Goal: Information Seeking & Learning: Understand process/instructions

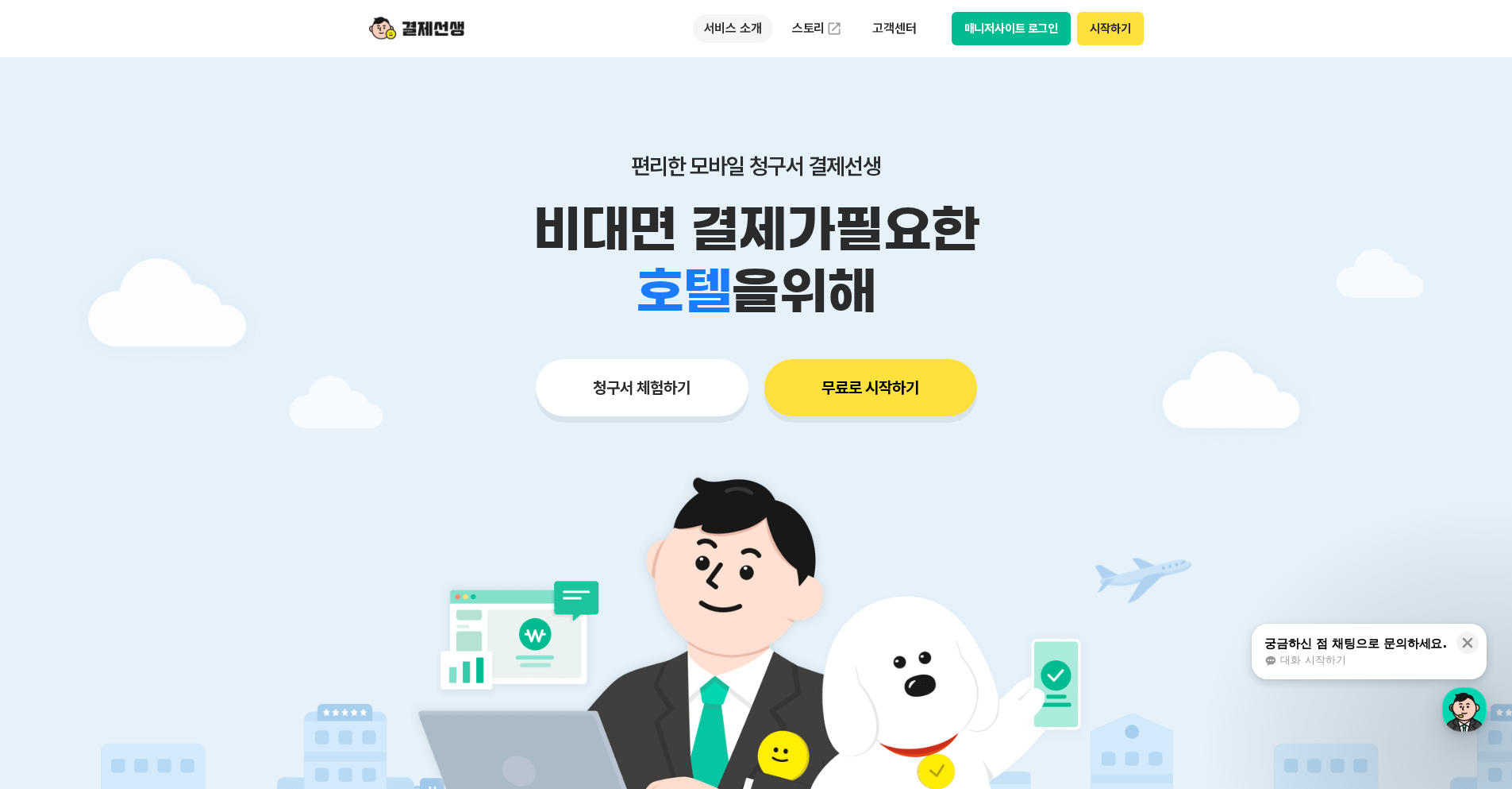
click at [731, 18] on p "서비스 소개" at bounding box center [734, 28] width 81 height 28
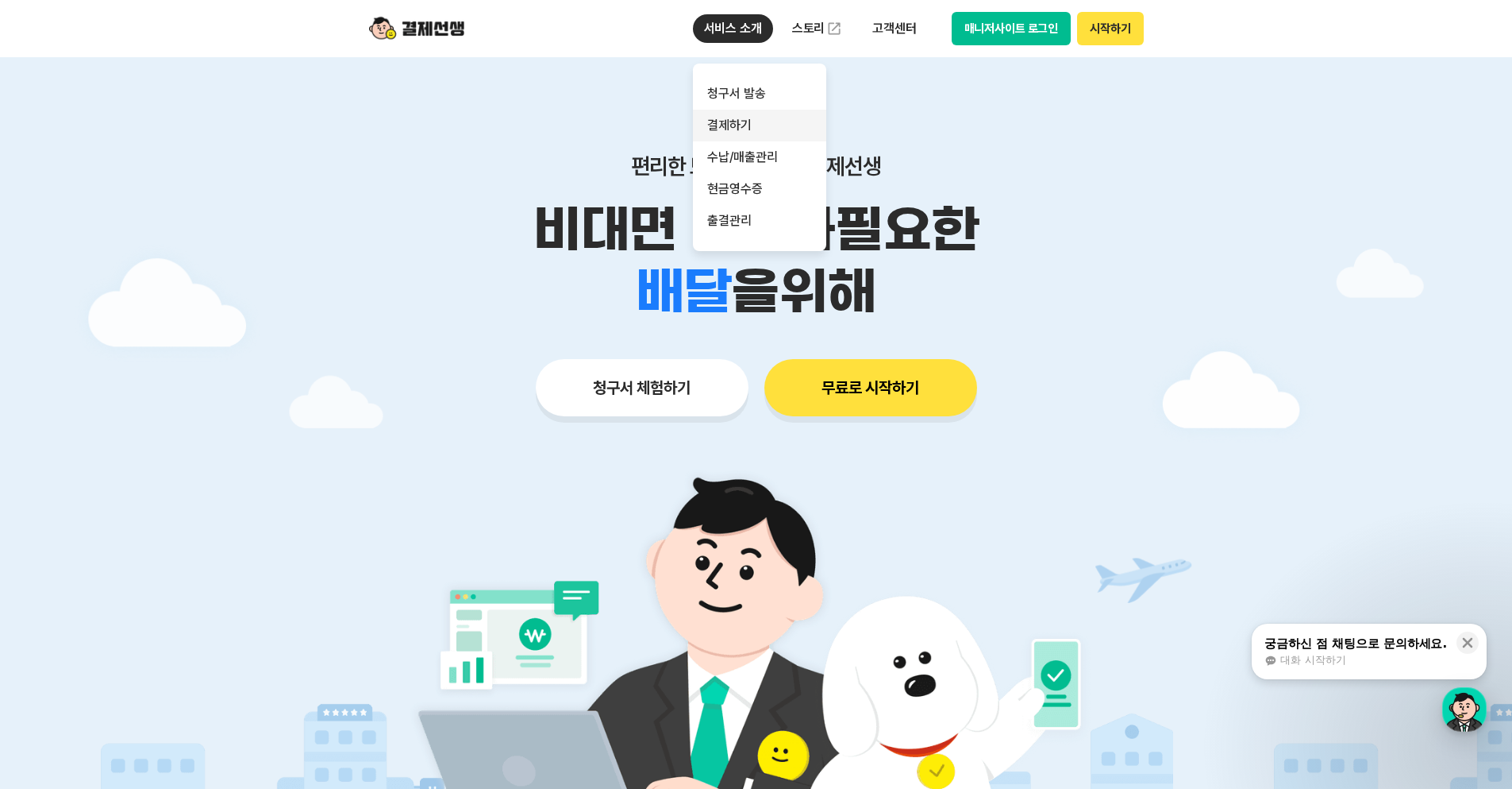
click at [739, 115] on link "결제하기" at bounding box center [760, 126] width 134 height 32
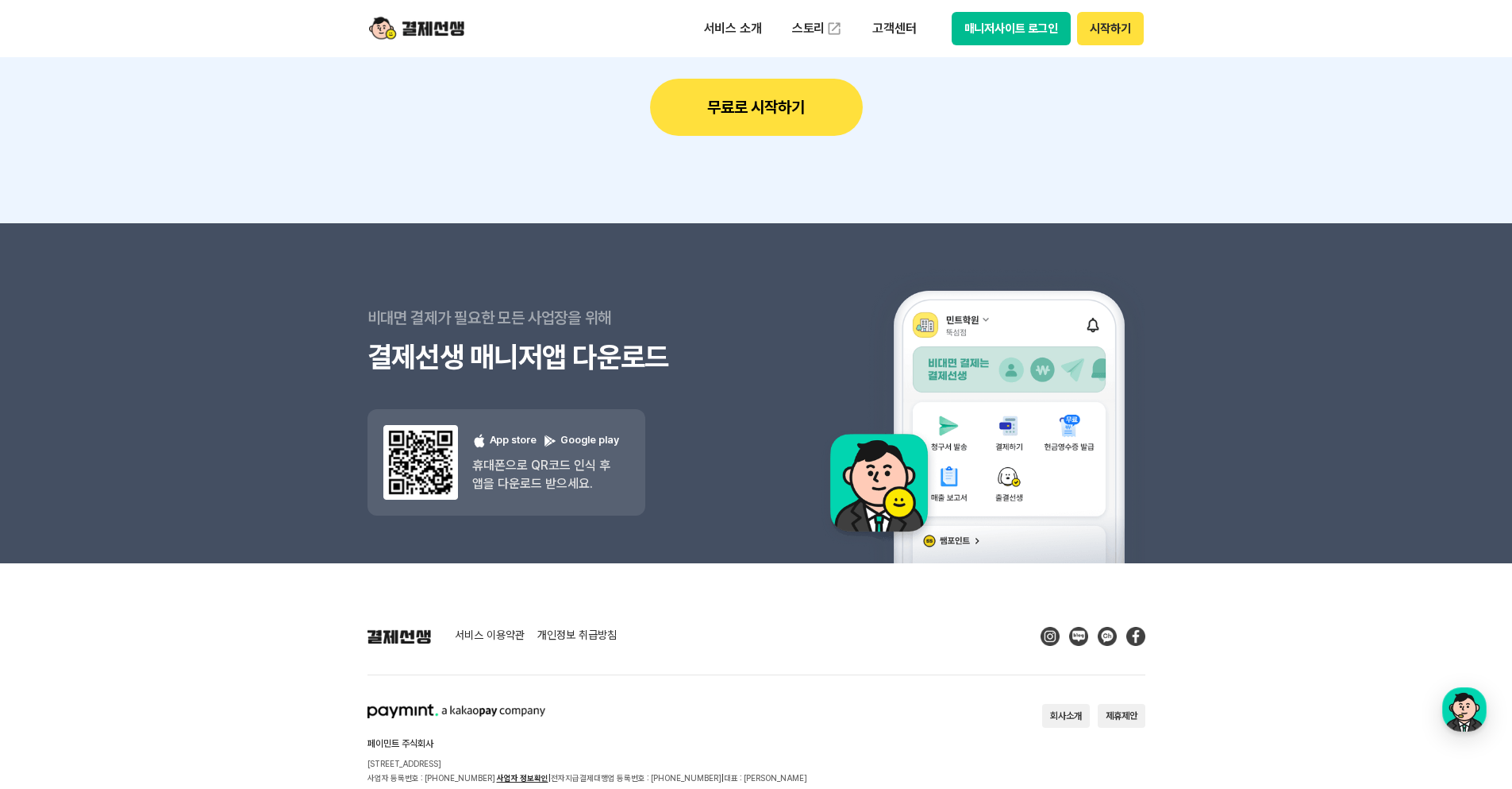
scroll to position [5186, 0]
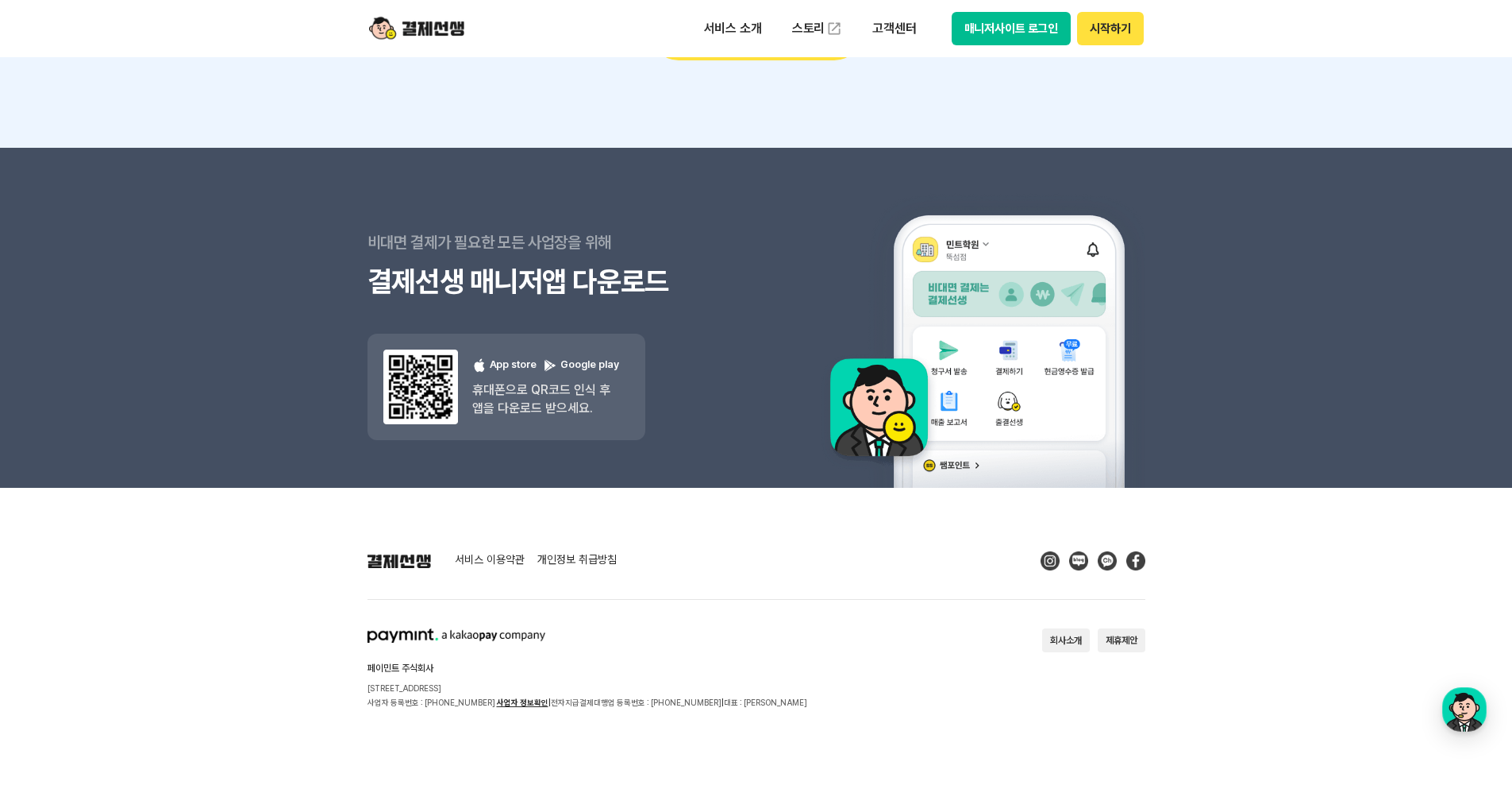
click at [493, 561] on link "서비스 이용약관" at bounding box center [490, 561] width 70 height 15
click at [1449, 707] on div "button" at bounding box center [1464, 709] width 45 height 45
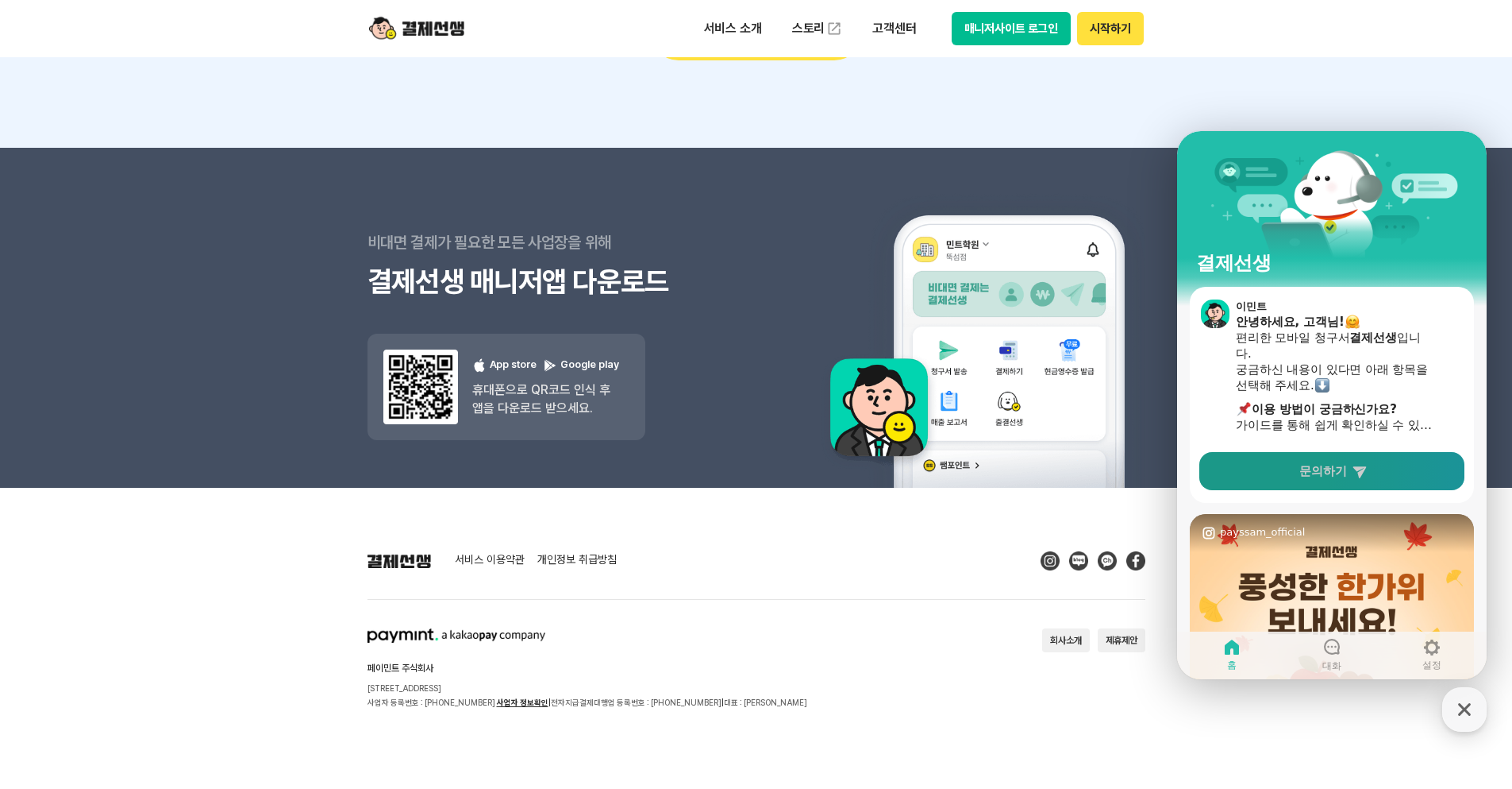
click at [1325, 477] on span "문의하기" at bounding box center [1323, 470] width 48 height 16
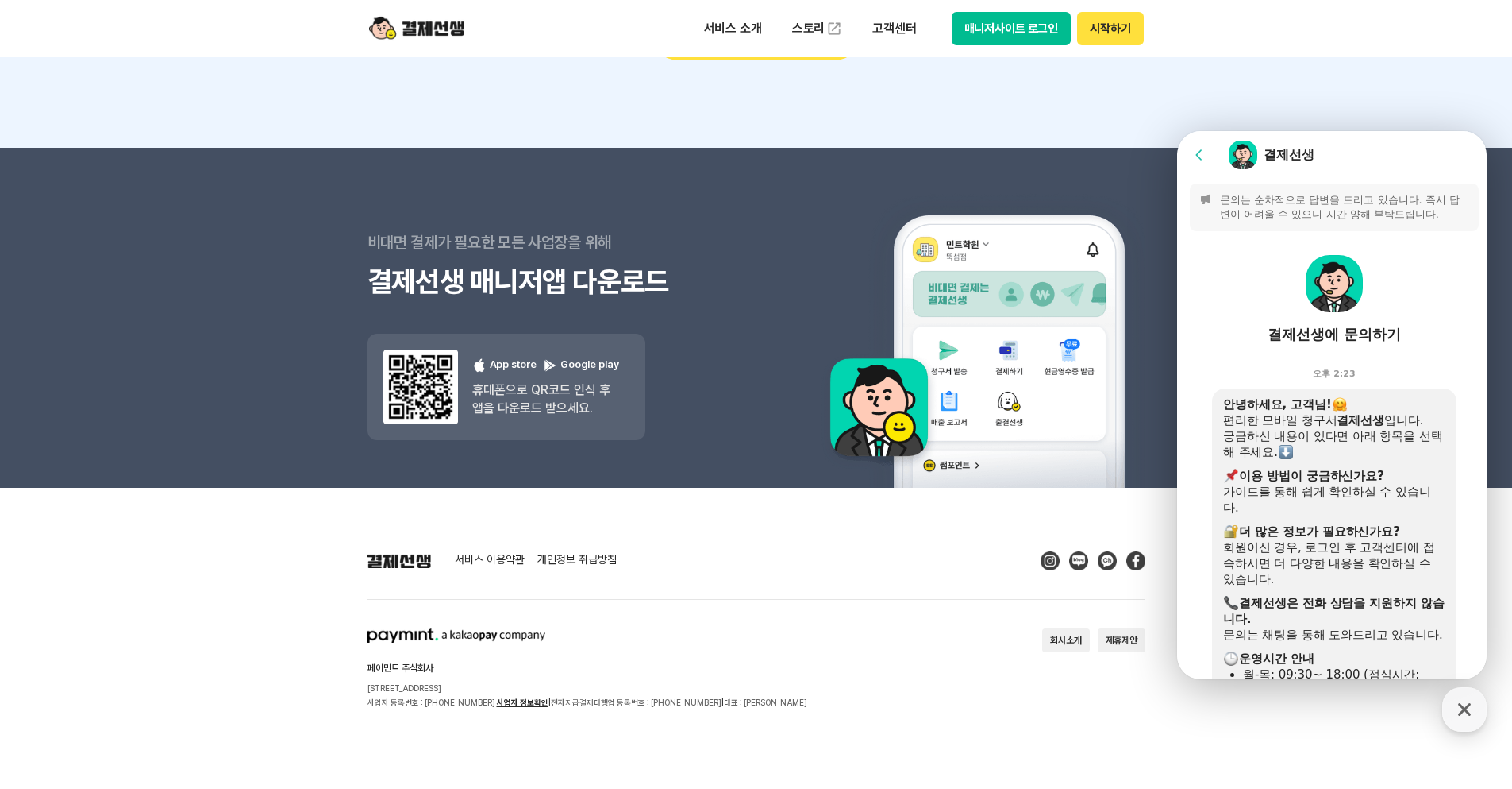
click at [1383, 421] on b "결제선생" at bounding box center [1361, 421] width 48 height 15
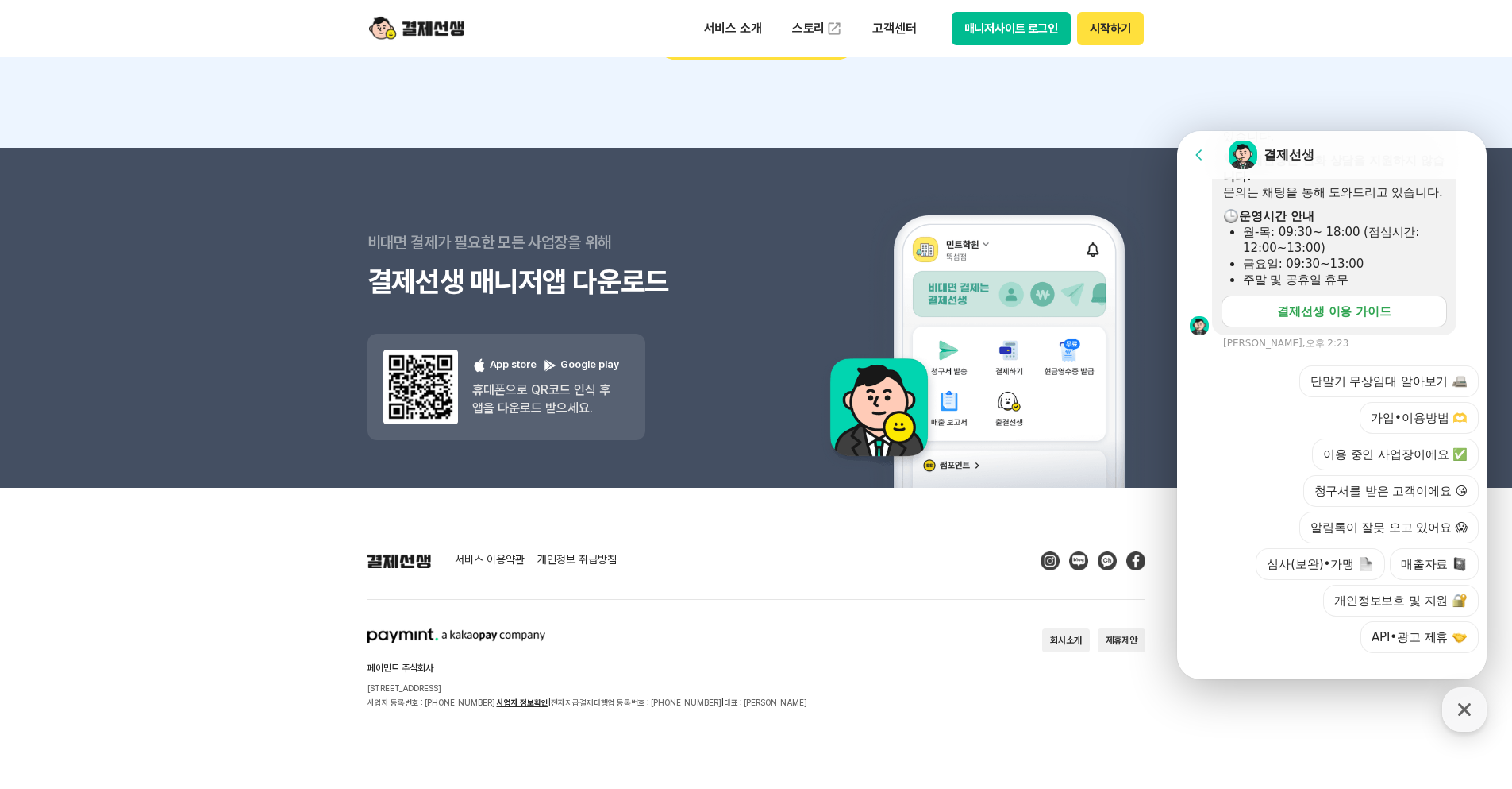
scroll to position [481, 0]
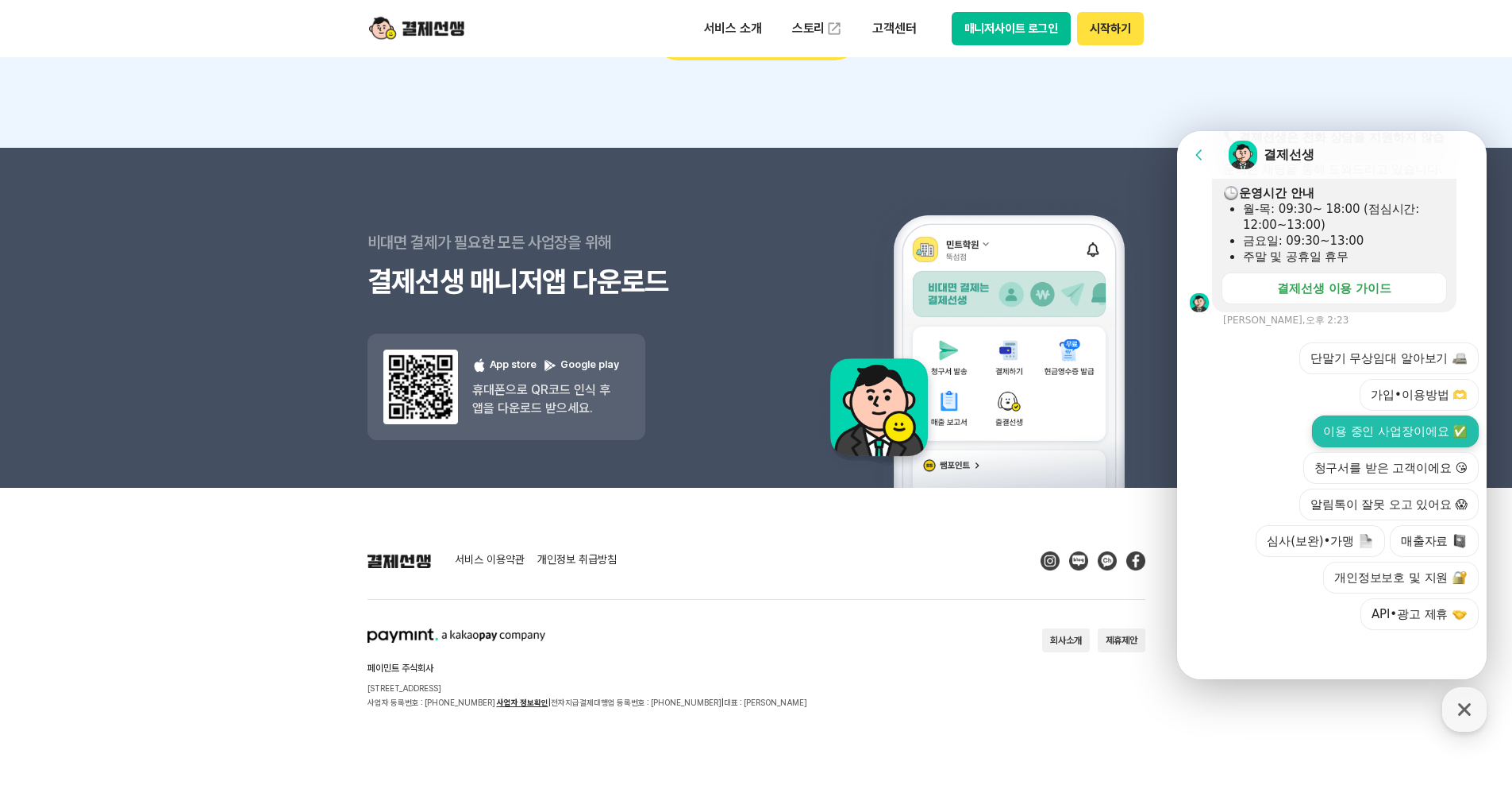
click at [1403, 434] on button "이용 중인 사업장이에요 ✅" at bounding box center [1396, 431] width 167 height 32
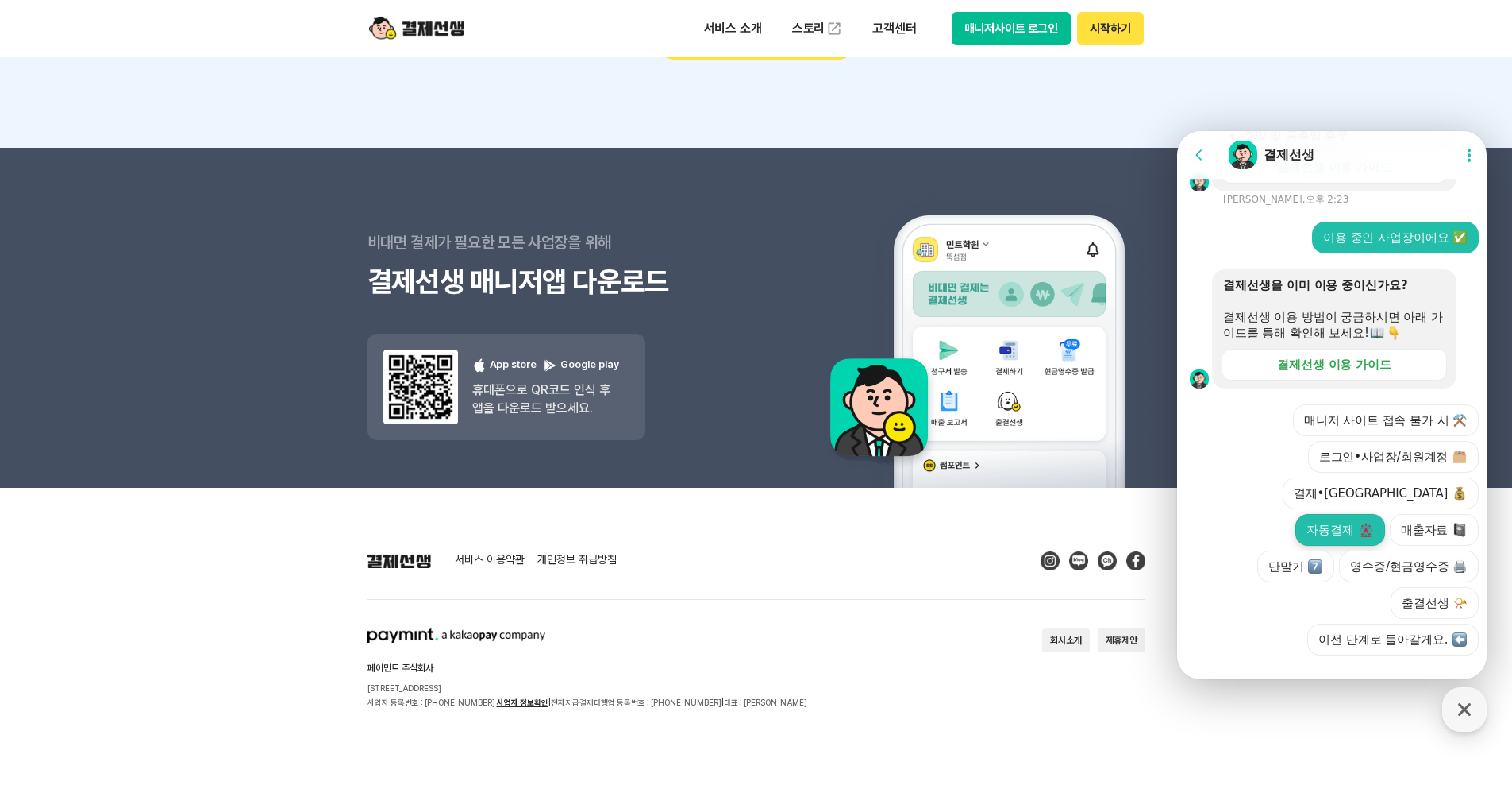
scroll to position [591, 0]
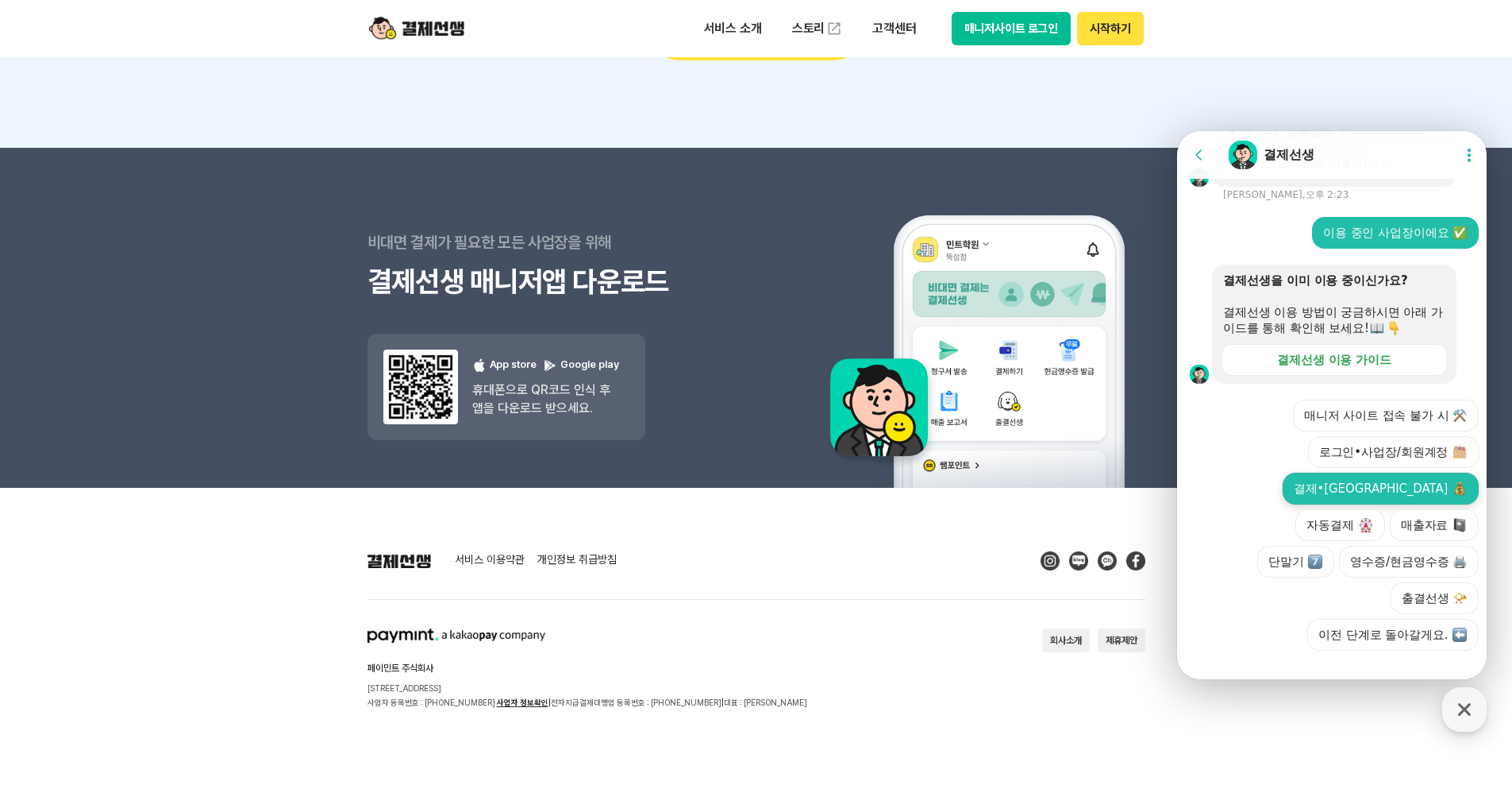
click at [1332, 501] on button "결제•[GEOGRAPHIC_DATA]" at bounding box center [1381, 488] width 196 height 32
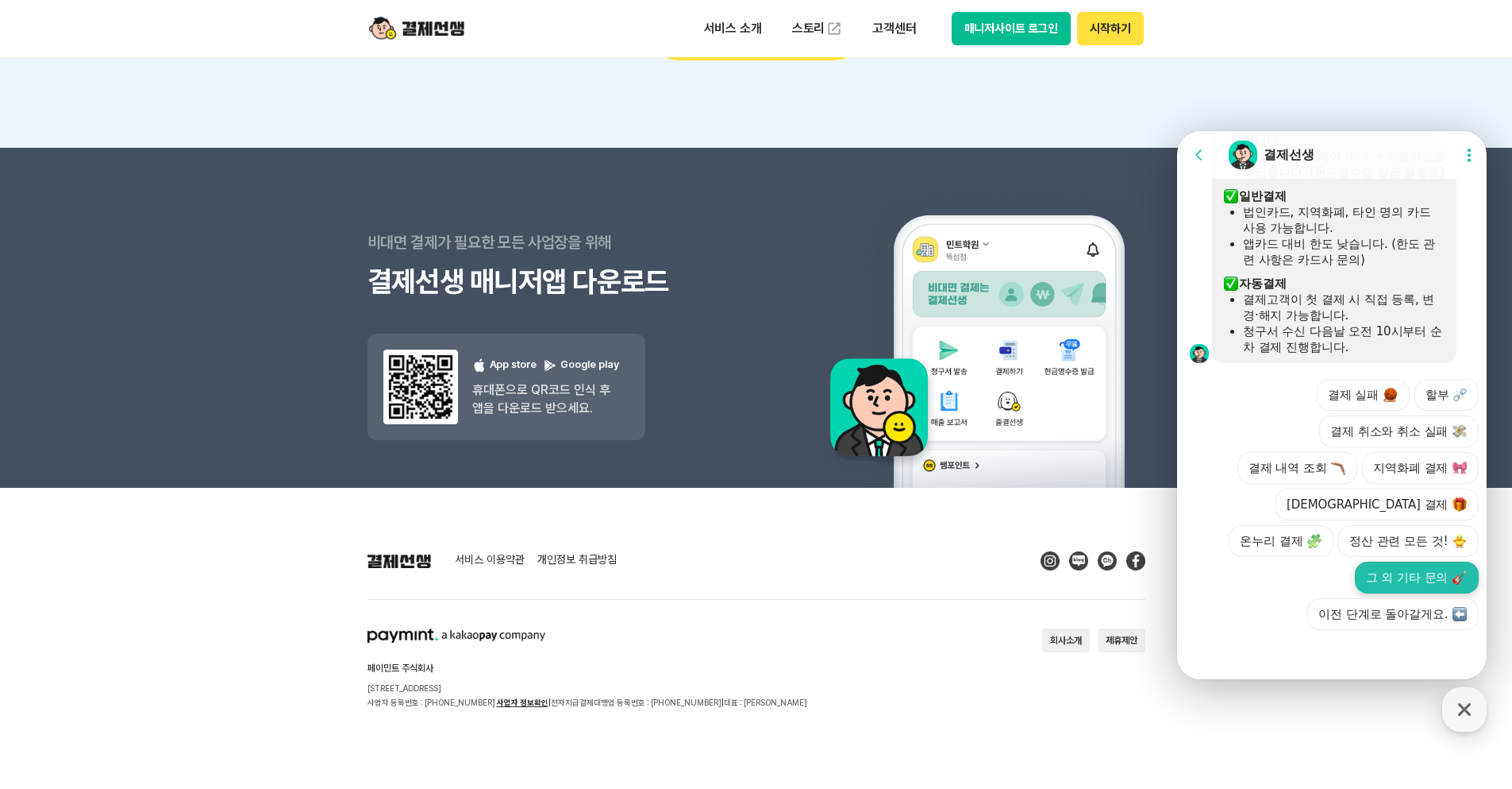
scroll to position [1048, 0]
click at [1432, 396] on button "할부 ⛓️‍💥" at bounding box center [1447, 394] width 64 height 32
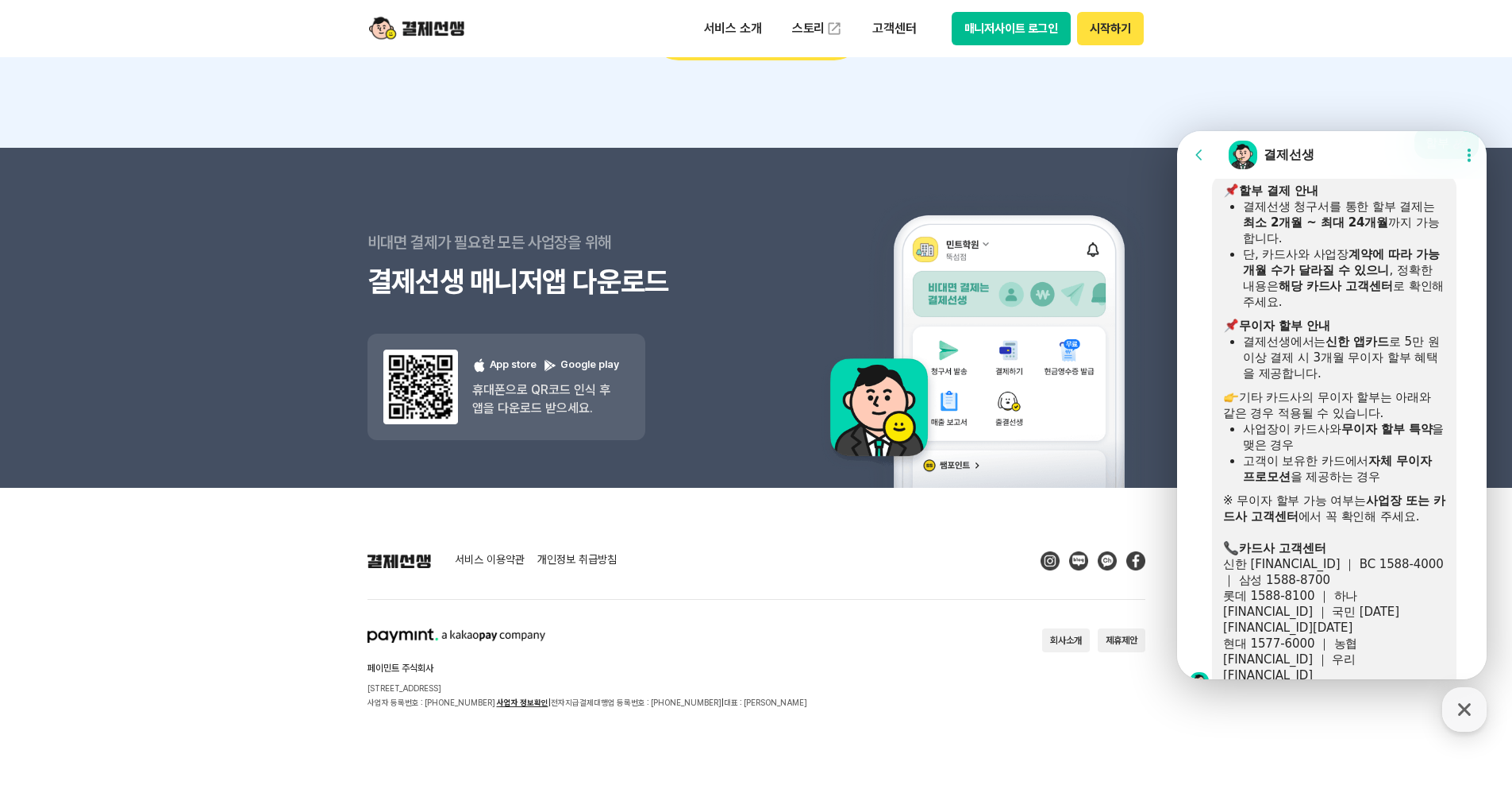
scroll to position [1263, 0]
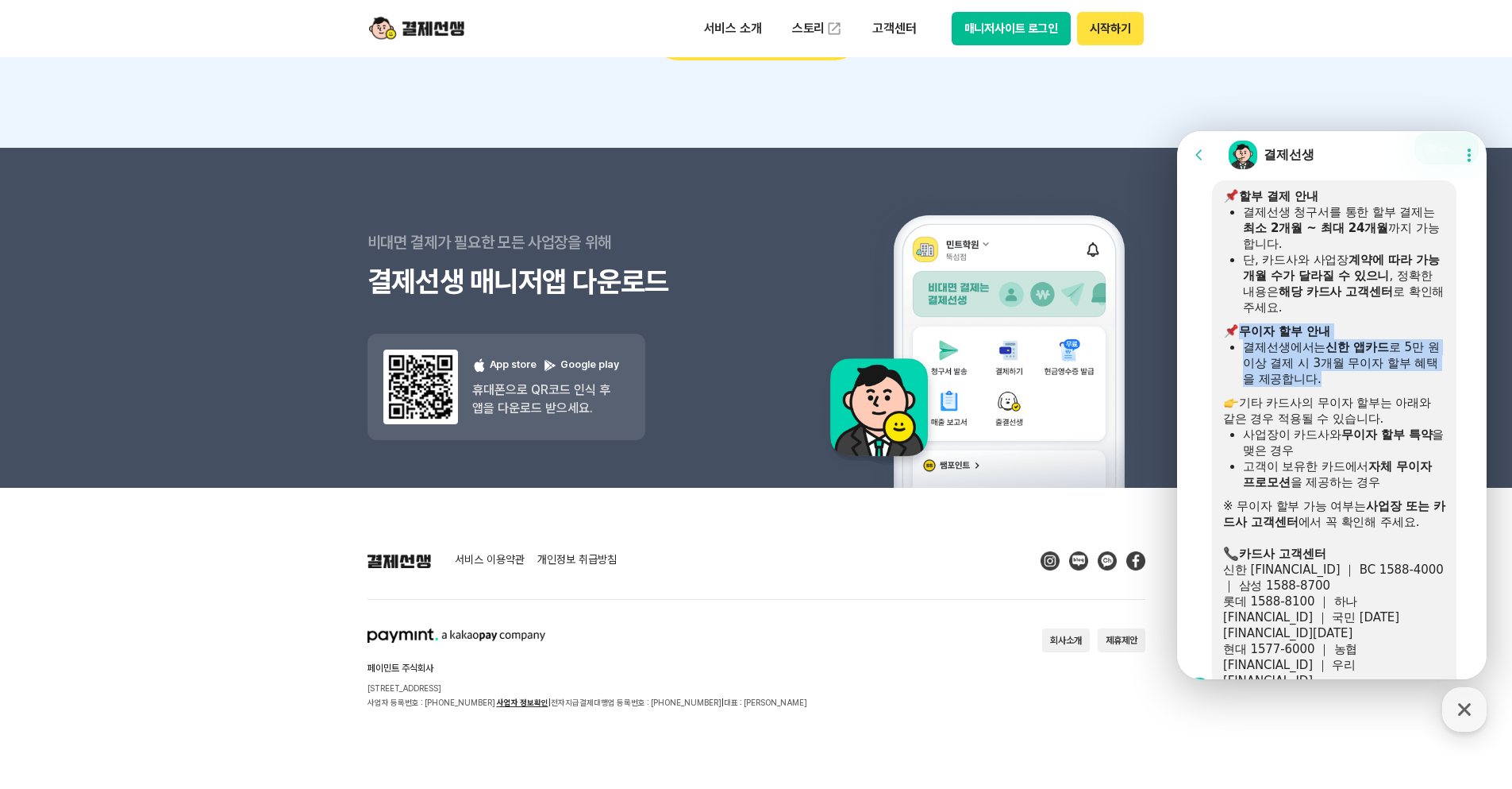
drag, startPoint x: 1244, startPoint y: 364, endPoint x: 1391, endPoint y: 425, distance: 159.2
click at [1391, 425] on div "​ 할부 결제 안내 결제선생 청구서를 통한 할부 결제는 최소 2개월 ~ 최대 24개월 까지 가능합니다. 단, 카드사와 사업장 계약에 따라 가능…" at bounding box center [1334, 438] width 223 height 500
click at [1395, 395] on div at bounding box center [1334, 390] width 223 height 8
